Goal: Task Accomplishment & Management: Manage account settings

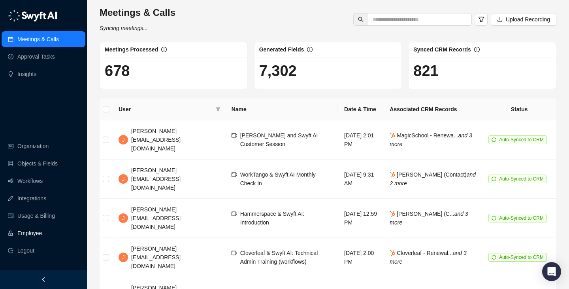
click at [42, 234] on link "Employee" at bounding box center [29, 233] width 25 height 16
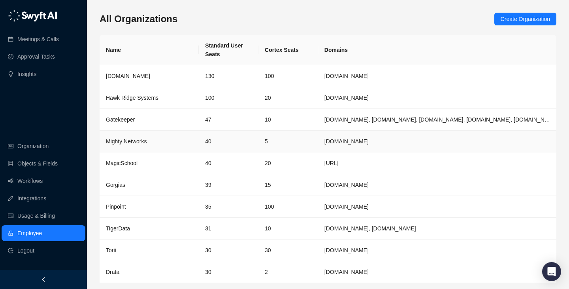
scroll to position [26, 0]
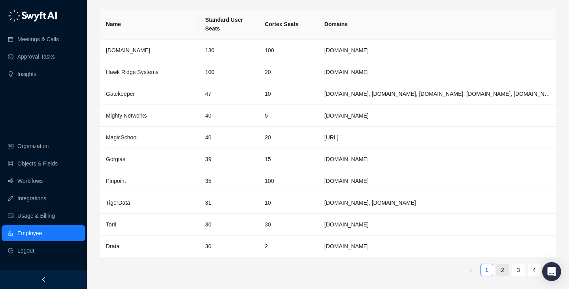
click at [500, 266] on link "2" at bounding box center [503, 270] width 12 height 12
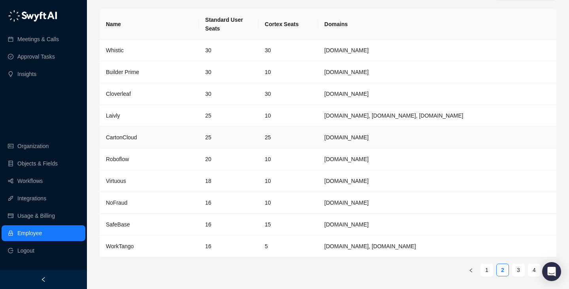
click at [262, 135] on td "25" at bounding box center [289, 138] width 60 height 22
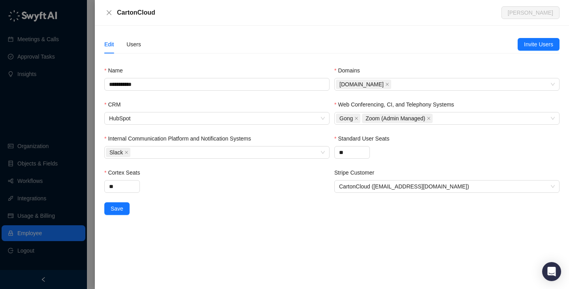
click at [144, 42] on div "Edit Users" at bounding box center [311, 44] width 414 height 18
click at [137, 45] on div "Users" at bounding box center [134, 44] width 15 height 9
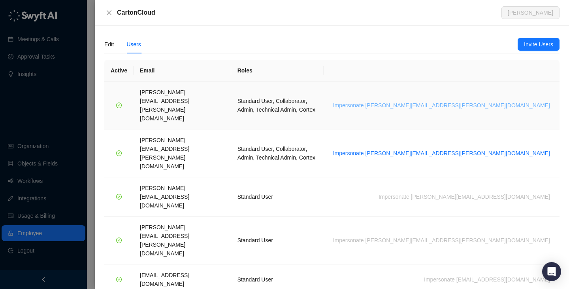
click at [450, 101] on span "Impersonate [PERSON_NAME][EMAIL_ADDRESS][PERSON_NAME][DOMAIN_NAME]" at bounding box center [441, 105] width 217 height 9
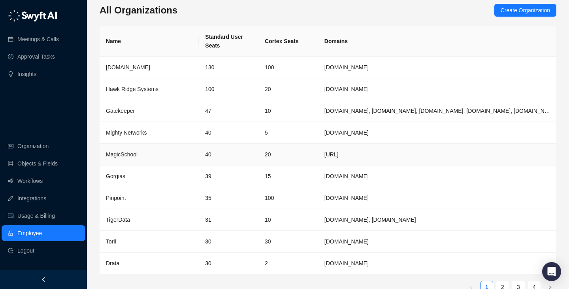
scroll to position [16, 0]
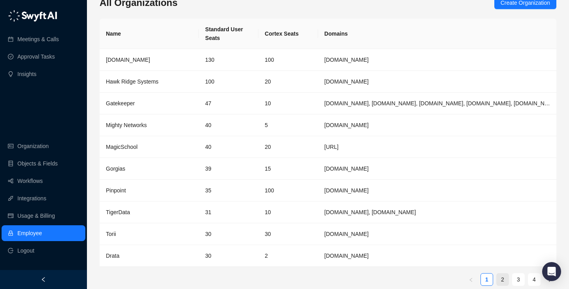
click at [502, 277] on link "2" at bounding box center [503, 279] width 12 height 12
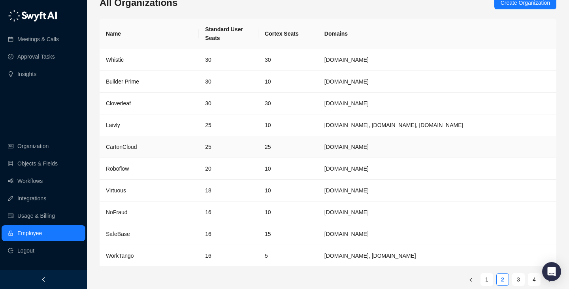
click at [214, 146] on td "25" at bounding box center [229, 147] width 60 height 22
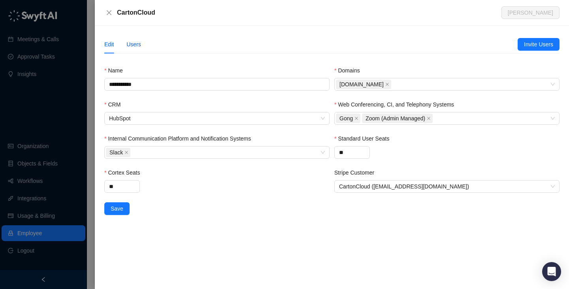
click at [141, 43] on div "Users" at bounding box center [134, 44] width 15 height 9
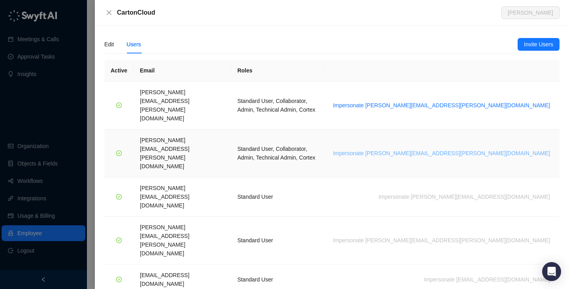
click at [474, 149] on span "Impersonate [PERSON_NAME][EMAIL_ADDRESS][PERSON_NAME][DOMAIN_NAME]" at bounding box center [441, 153] width 217 height 9
